Goal: Navigation & Orientation: Find specific page/section

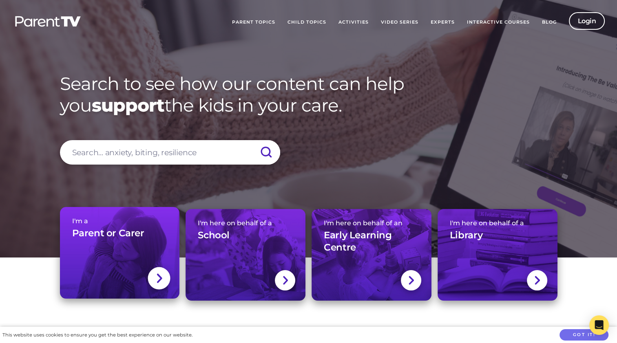
click at [114, 249] on link "I'm a Parent or Carer" at bounding box center [120, 253] width 120 height 92
